Goal: Find specific page/section: Find specific page/section

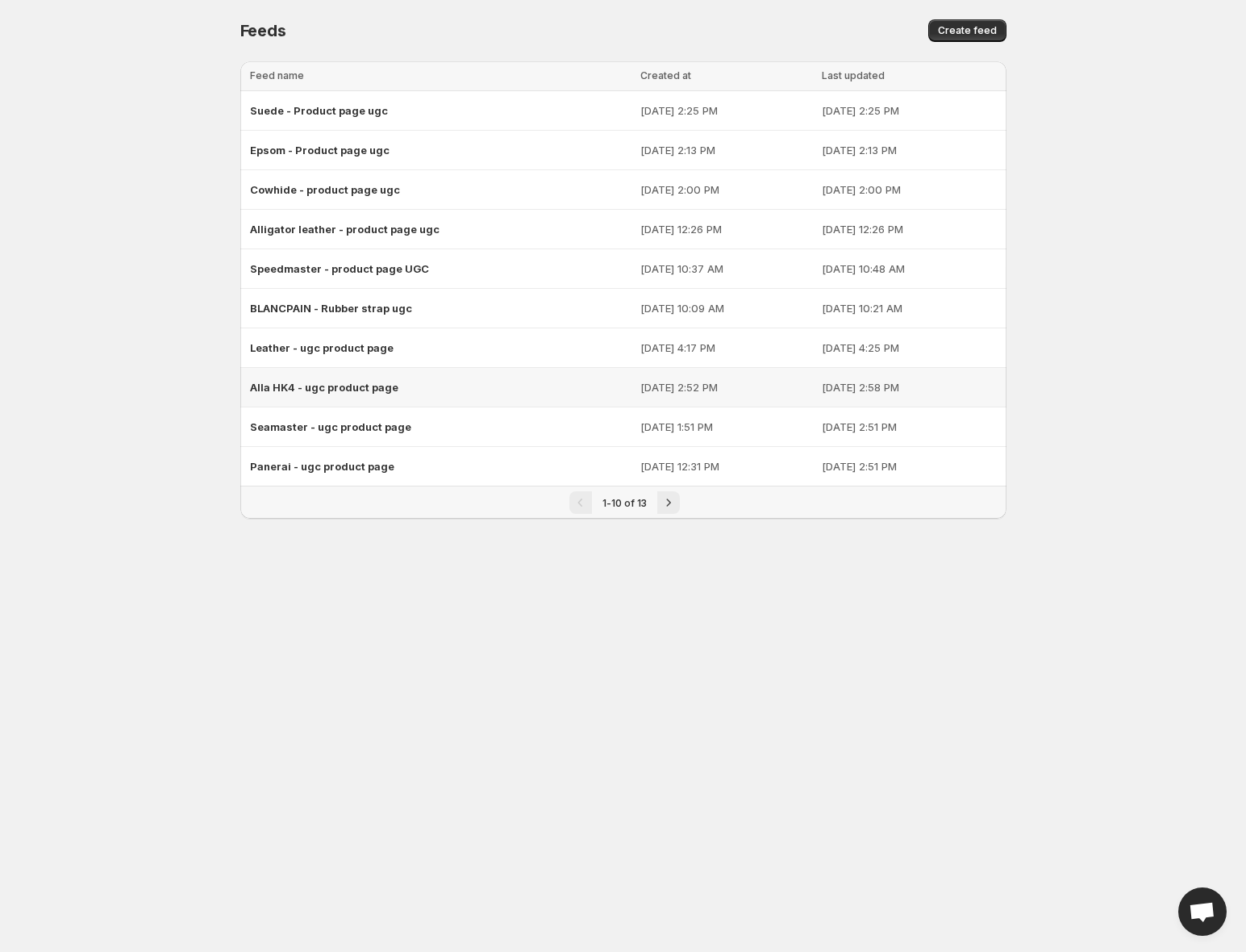
click at [340, 388] on span "Alla HK4 - ugc product page" at bounding box center [324, 387] width 149 height 13
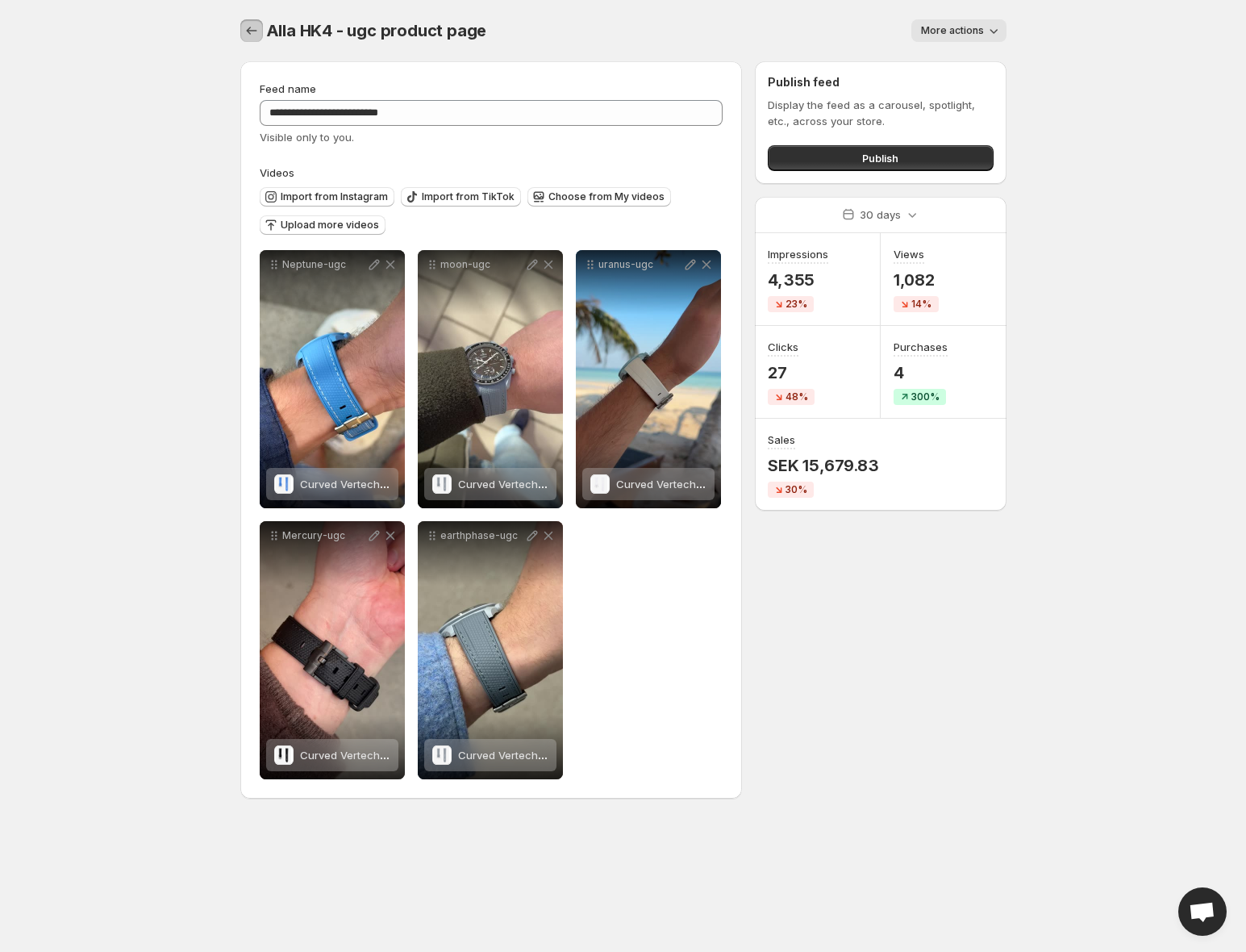
click at [244, 34] on icon "Settings" at bounding box center [252, 30] width 16 height 16
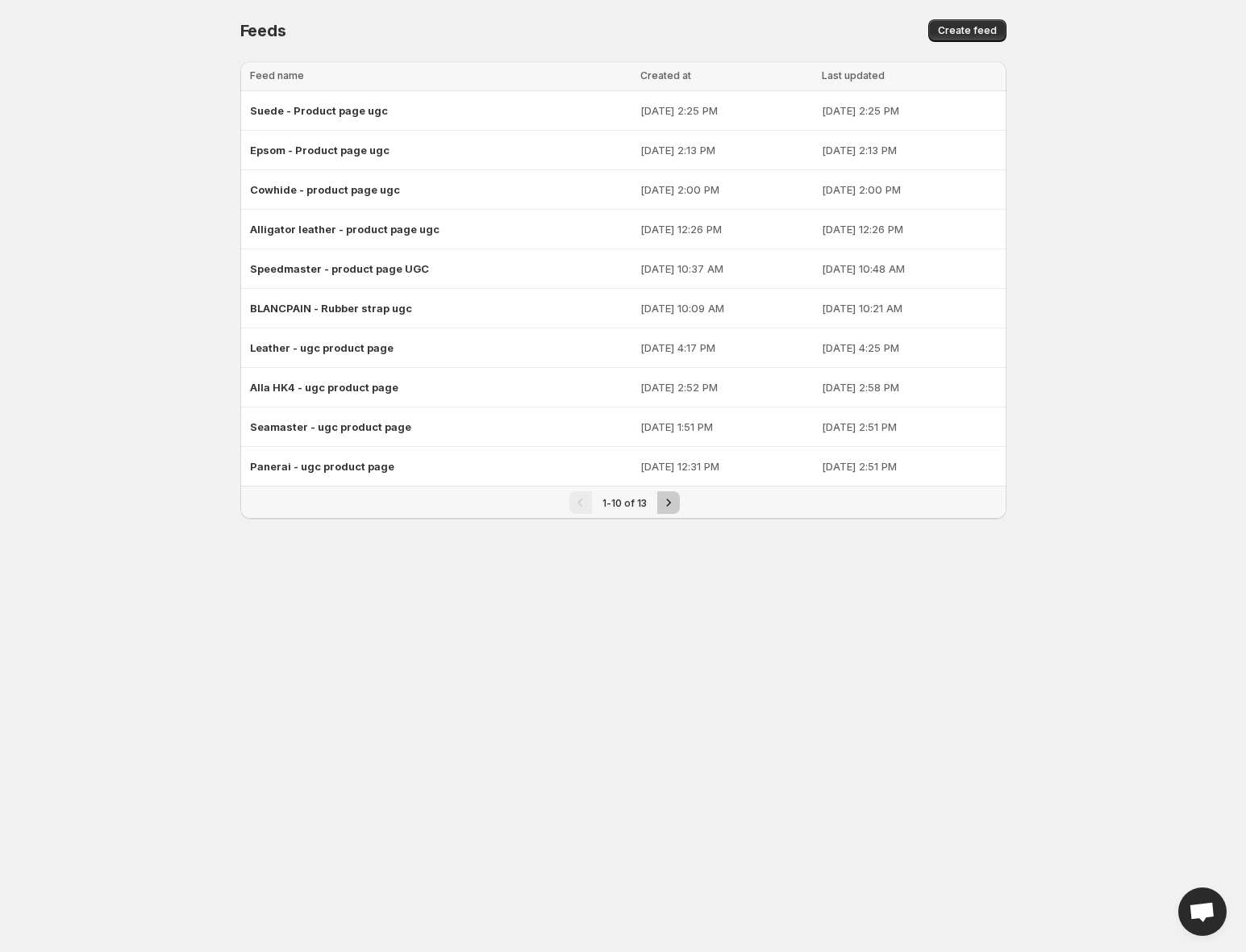
click at [657, 504] on button "Next" at bounding box center [668, 502] width 22 height 22
